Goal: Transaction & Acquisition: Purchase product/service

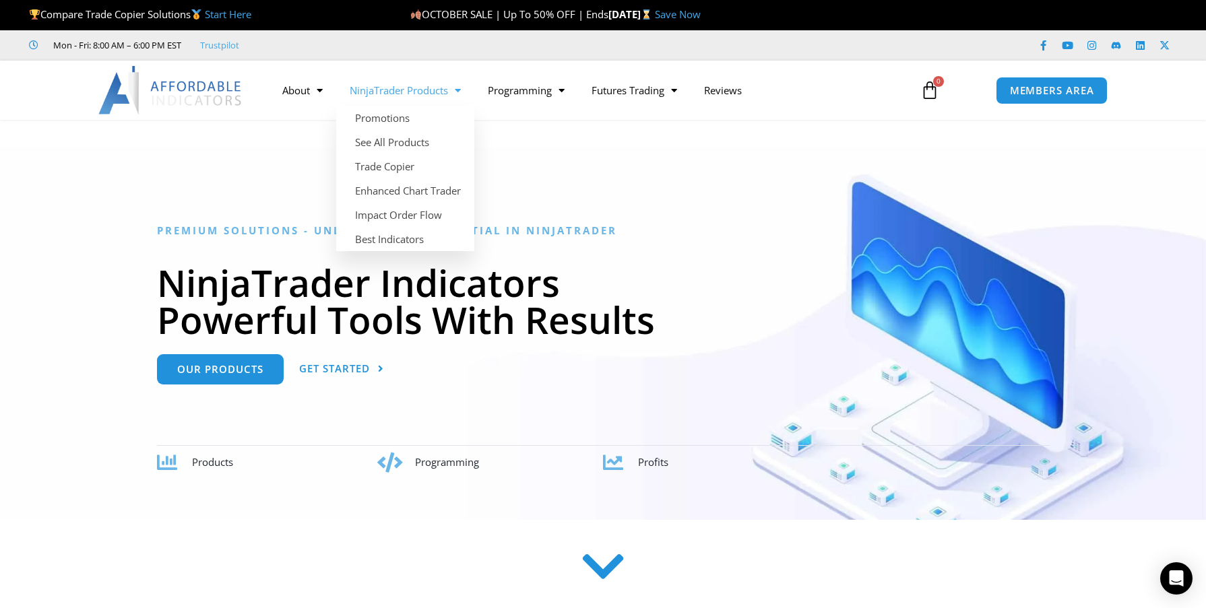
click at [411, 94] on link "NinjaTrader Products" at bounding box center [405, 90] width 138 height 31
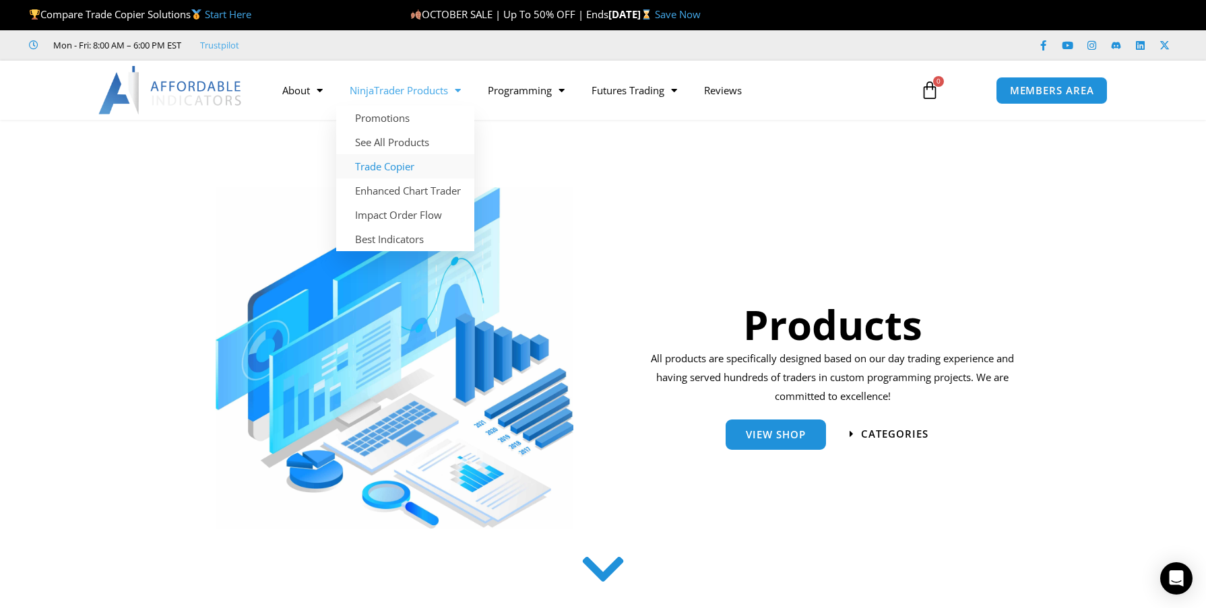
click at [397, 168] on link "Trade Copier" at bounding box center [405, 166] width 138 height 24
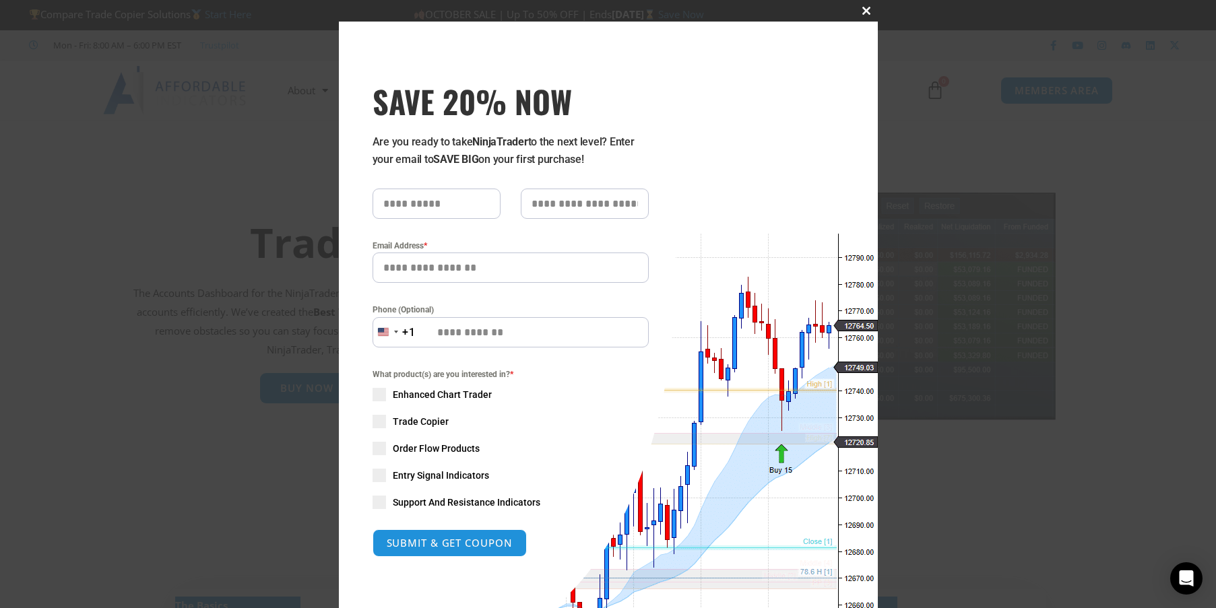
click at [858, 9] on span "SAVE 20% NOW popup" at bounding box center [867, 11] width 22 height 8
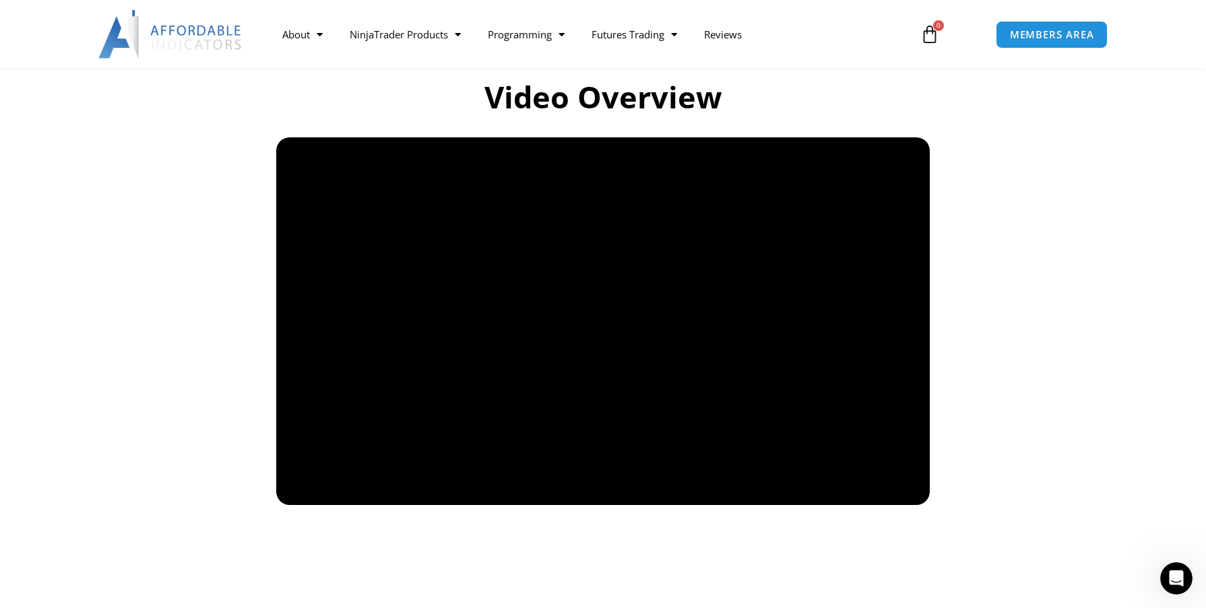
scroll to position [943, 0]
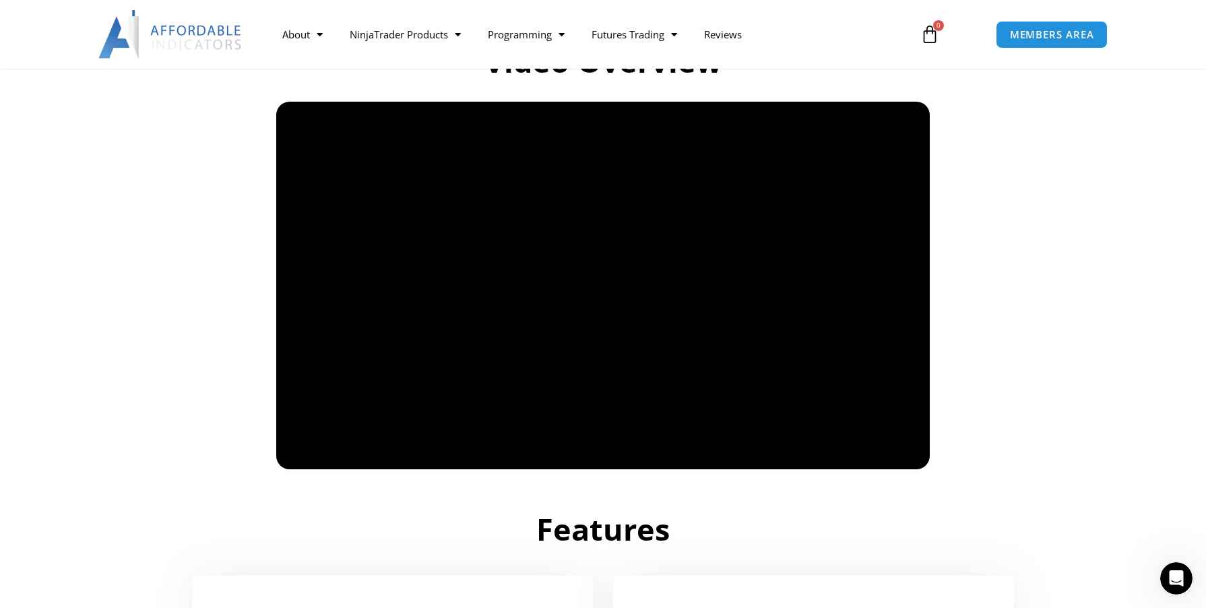
click at [186, 337] on section "Video Overview" at bounding box center [603, 243] width 1206 height 464
click at [181, 373] on section "Video Overview" at bounding box center [603, 243] width 1206 height 464
